Goal: Navigation & Orientation: Find specific page/section

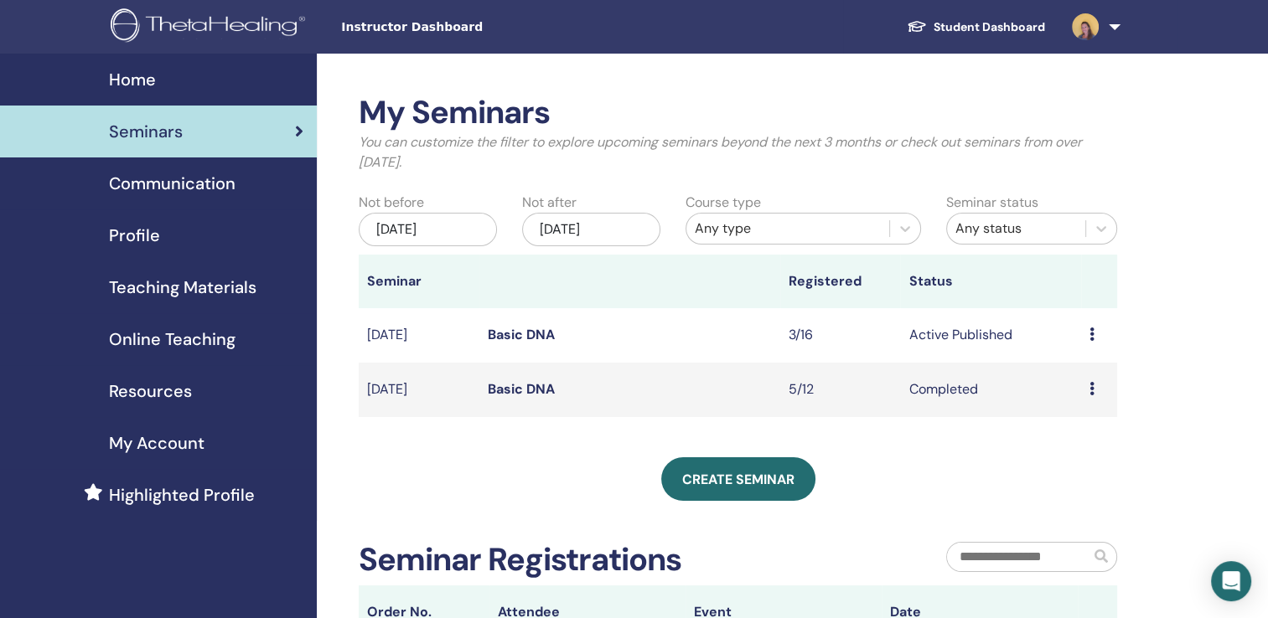
click at [130, 88] on span "Home" at bounding box center [132, 79] width 47 height 25
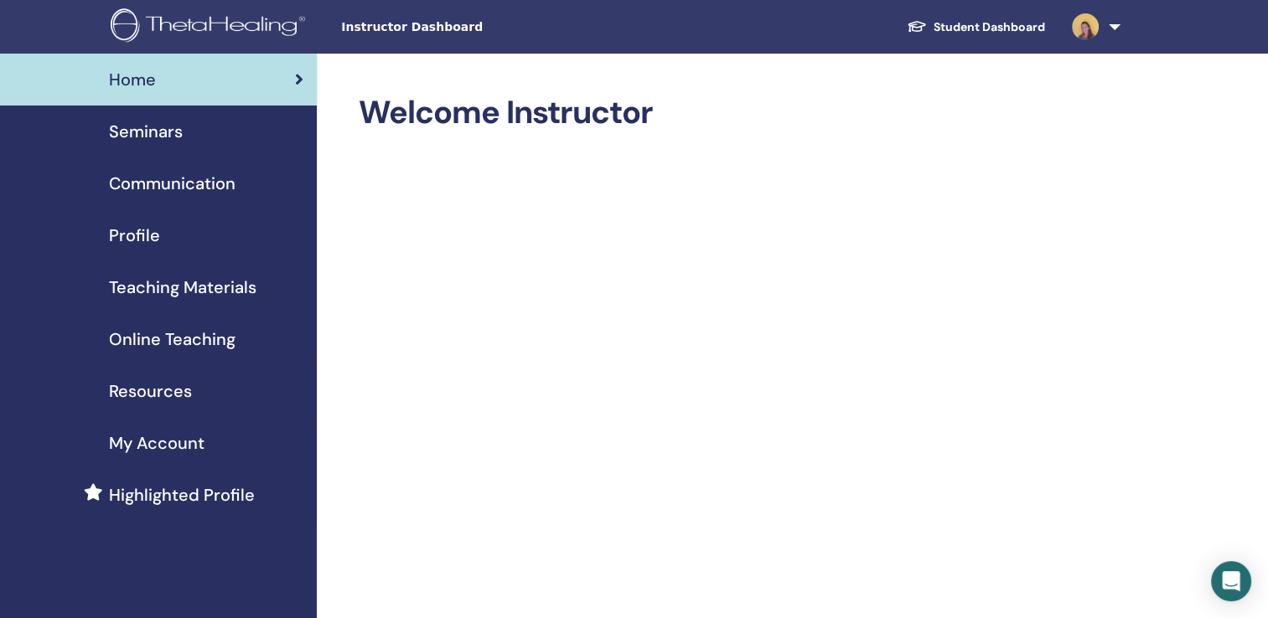
click at [138, 392] on span "Resources" at bounding box center [150, 391] width 83 height 25
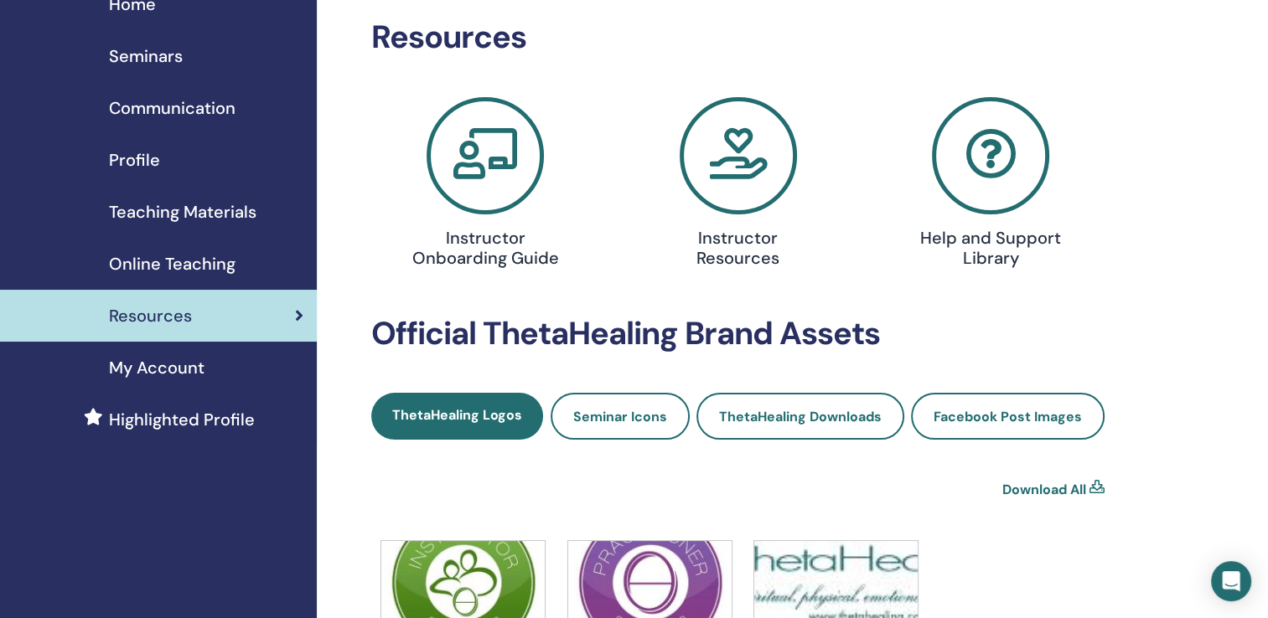
scroll to position [74, 0]
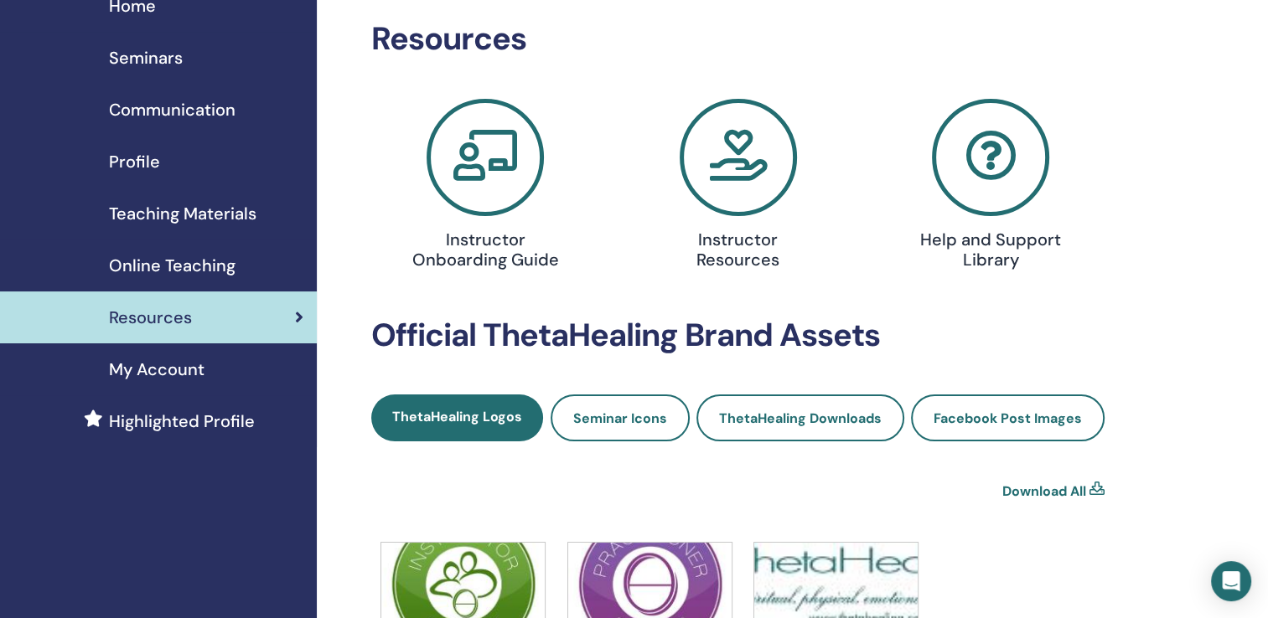
click at [723, 175] on icon at bounding box center [738, 157] width 117 height 117
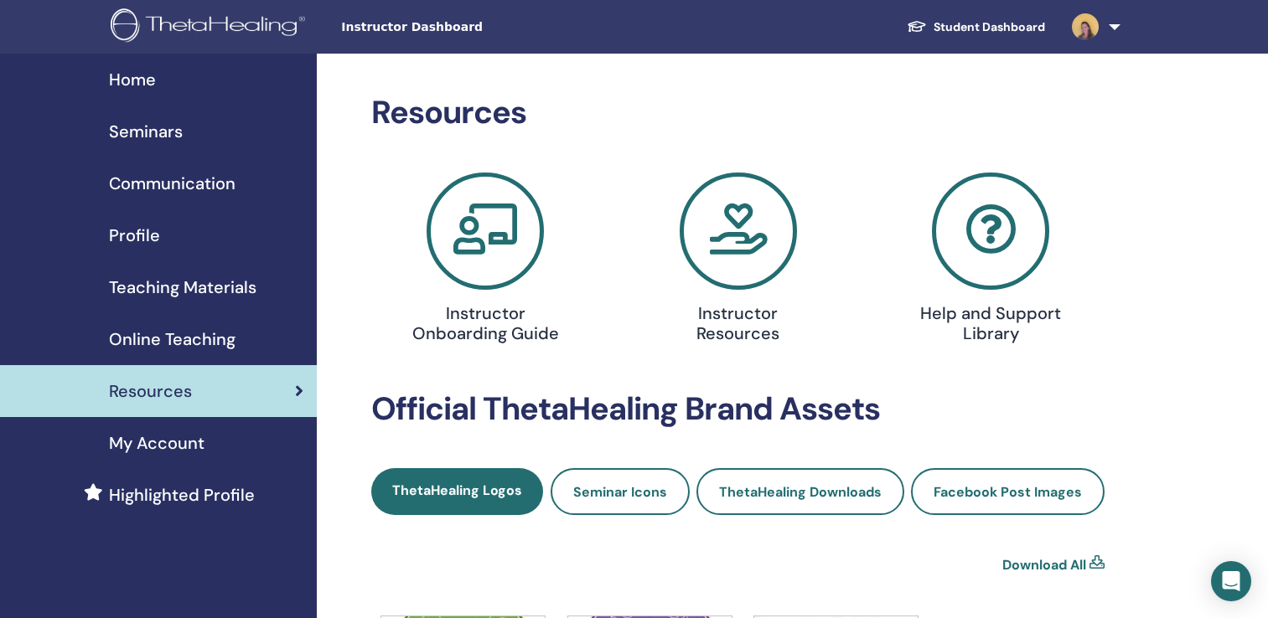
scroll to position [72, 0]
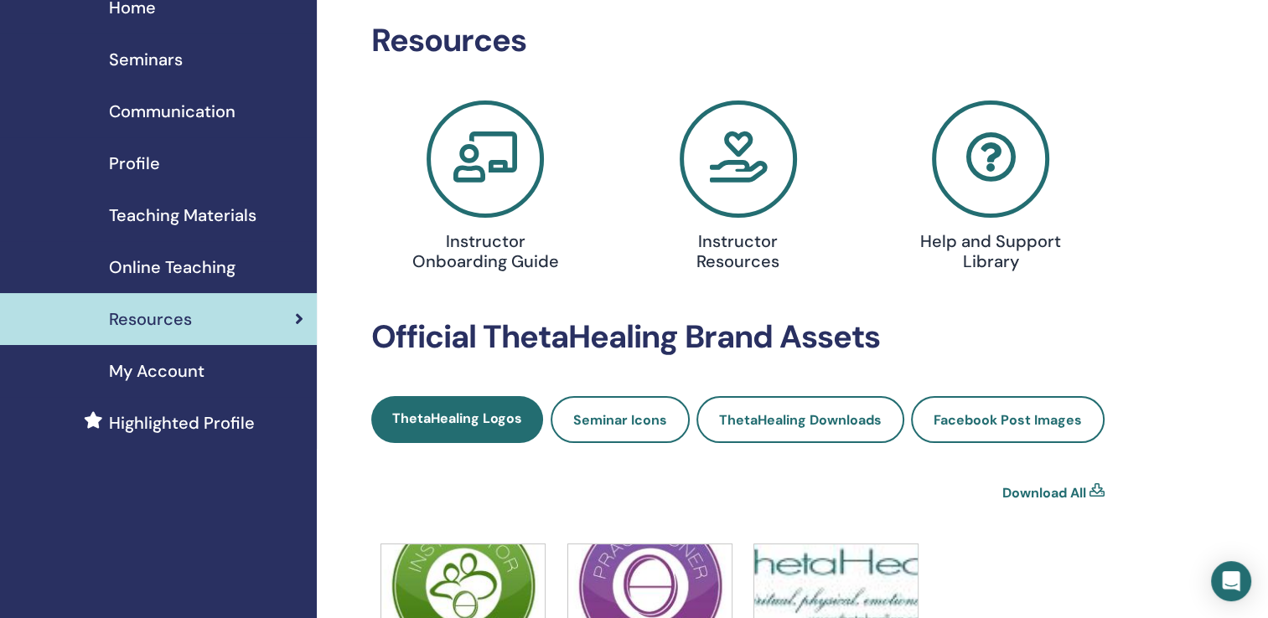
click at [142, 4] on span "Home" at bounding box center [132, 7] width 47 height 25
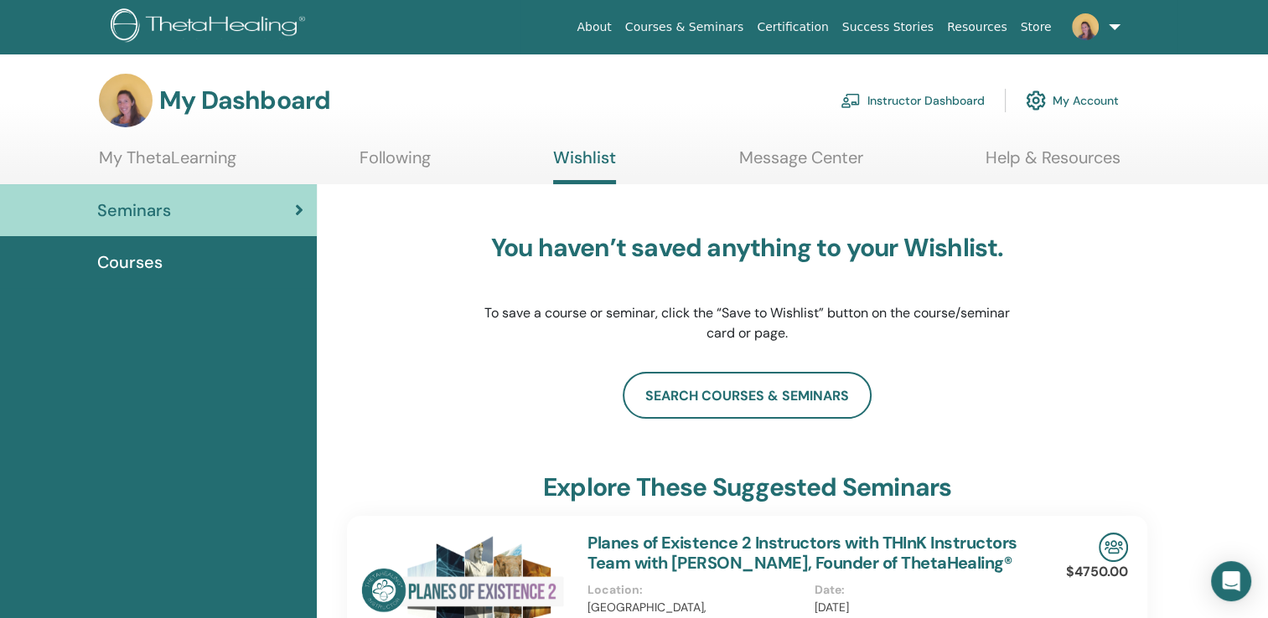
click at [984, 27] on link "Resources" at bounding box center [977, 27] width 74 height 31
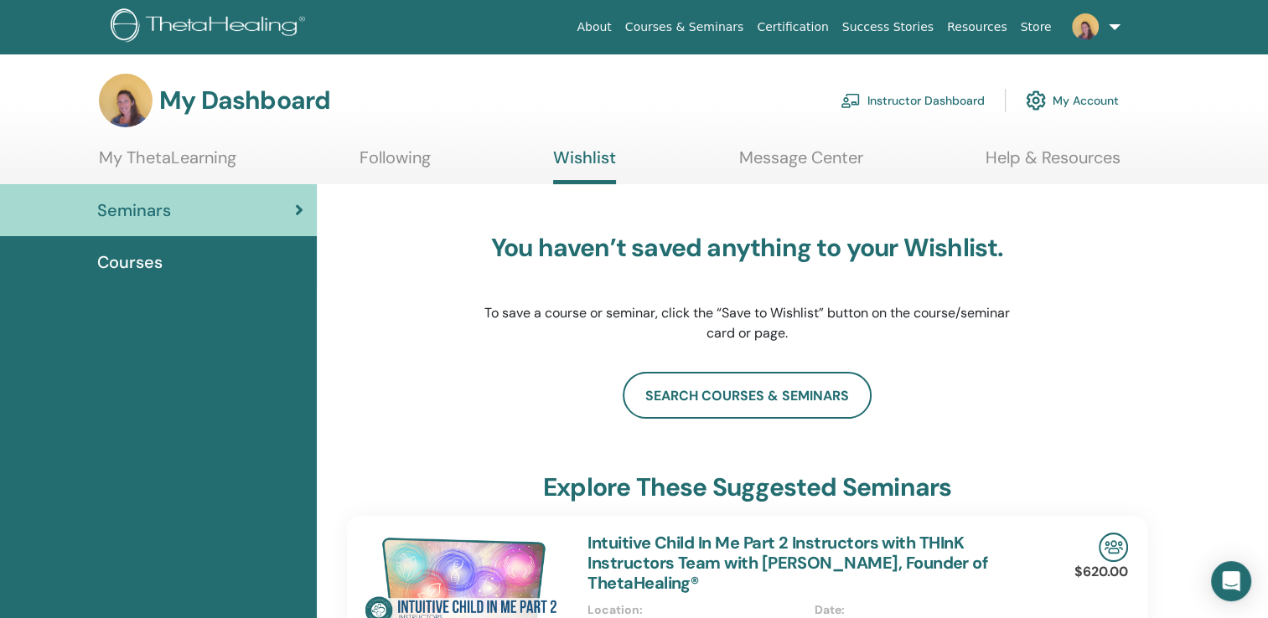
click at [894, 99] on link "Instructor Dashboard" at bounding box center [913, 100] width 144 height 37
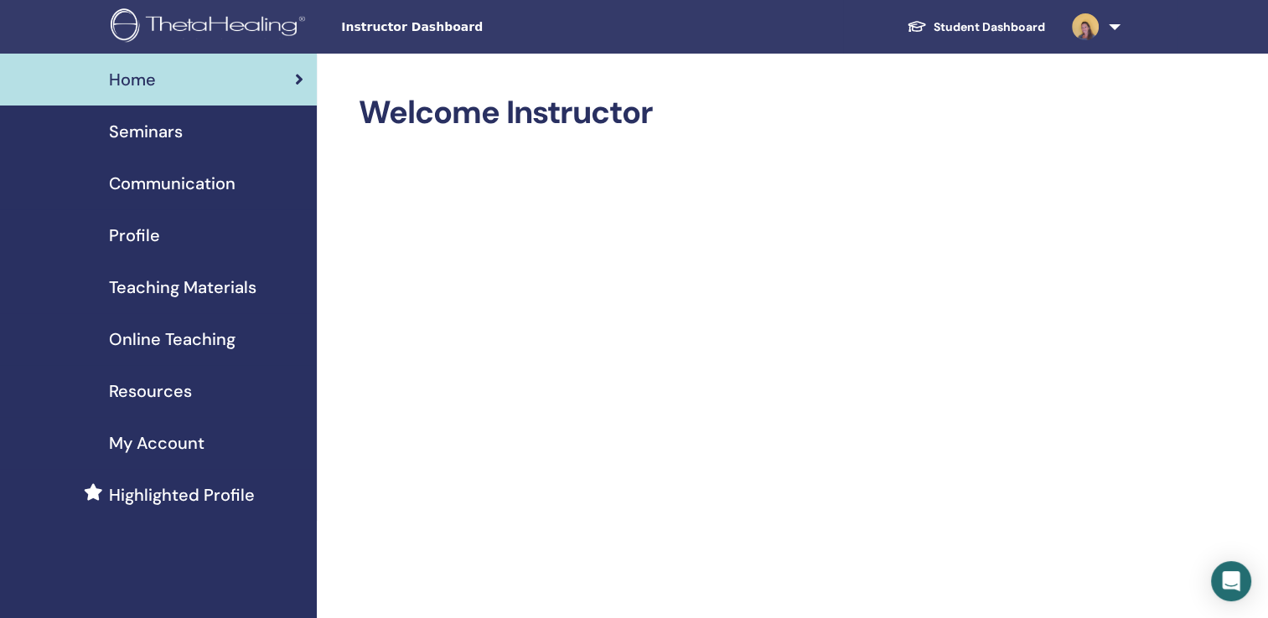
click at [142, 390] on span "Resources" at bounding box center [150, 391] width 83 height 25
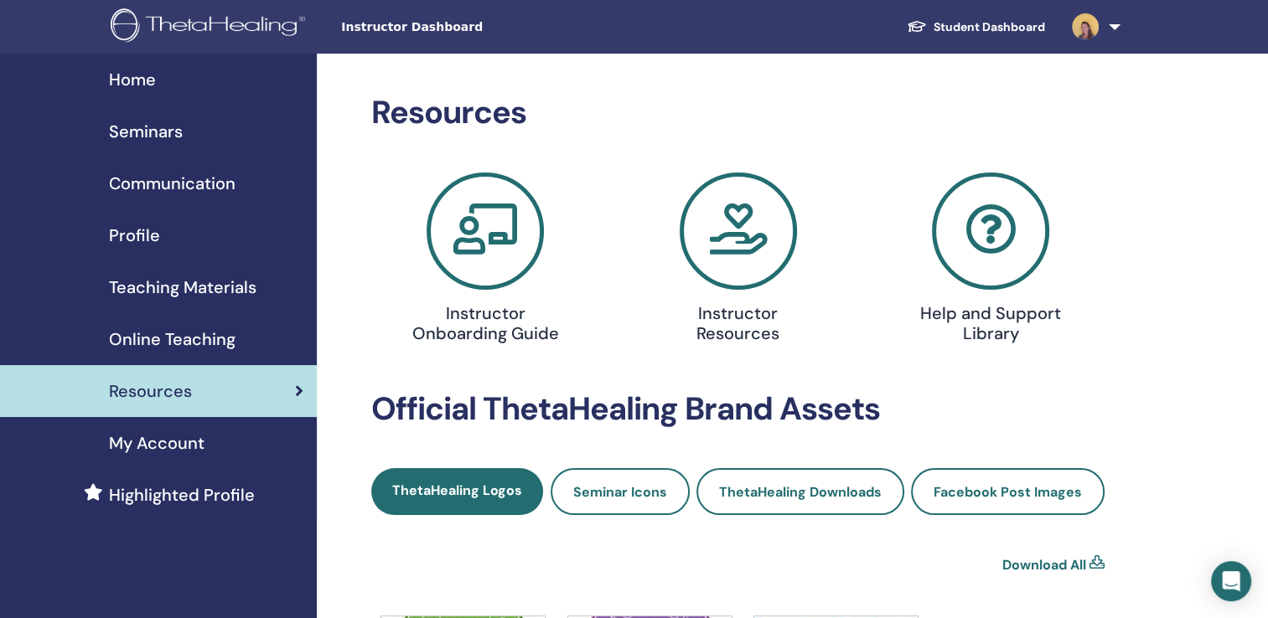
click at [131, 80] on span "Home" at bounding box center [132, 79] width 47 height 25
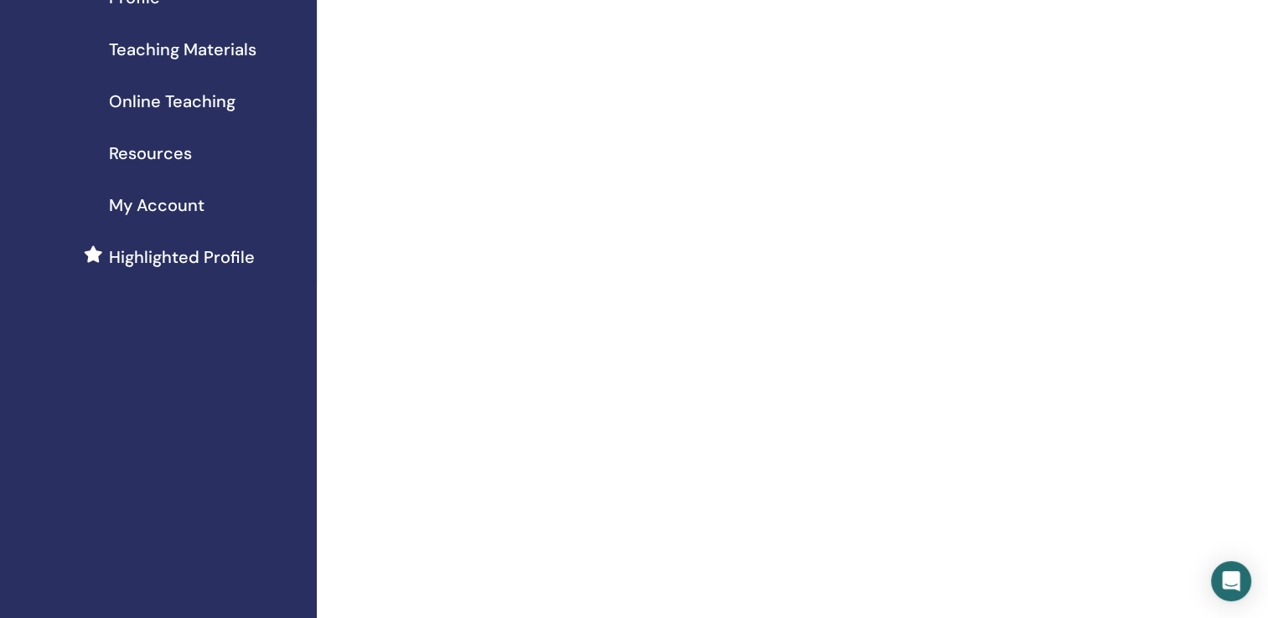
scroll to position [248, 0]
